Goal: Find specific page/section: Find specific page/section

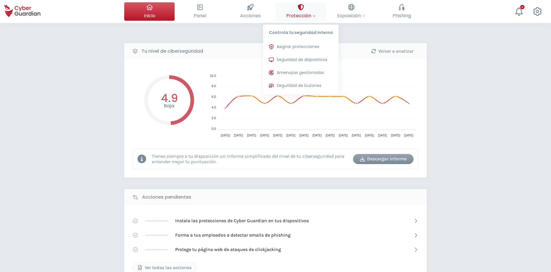
drag, startPoint x: 302, startPoint y: 10, endPoint x: 302, endPoint y: 15, distance: 4.9
click at [302, 10] on div at bounding box center [300, 7] width 6 height 10
click at [292, 59] on span "Seguridad de dispositivos" at bounding box center [301, 60] width 51 height 6
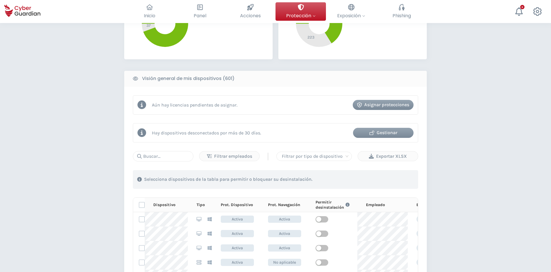
scroll to position [259, 0]
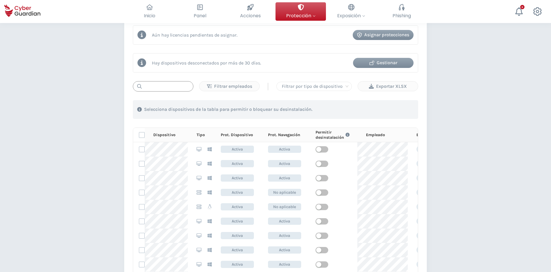
click at [163, 90] on input "text" at bounding box center [163, 86] width 60 height 10
paste input "PC-S026-13"
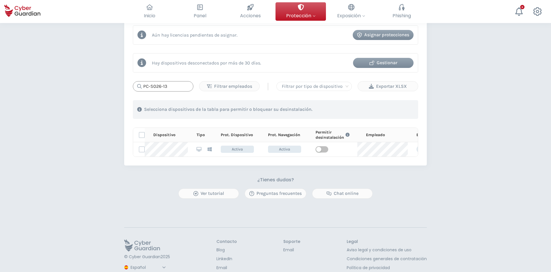
type input "PC-S026-13"
